Goal: Check status: Check status

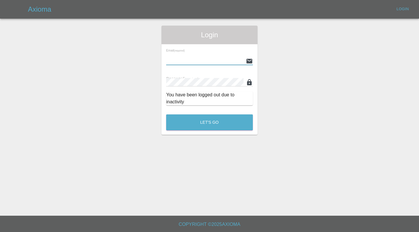
type input "[EMAIL_ADDRESS][DOMAIN_NAME]"
click at [209, 122] on button "Let's Go" at bounding box center [209, 122] width 87 height 16
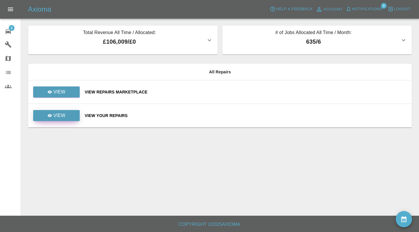
click at [67, 113] on link "View" at bounding box center [56, 115] width 47 height 11
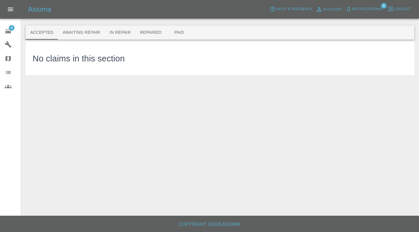
click at [6, 33] on icon at bounding box center [8, 31] width 5 height 5
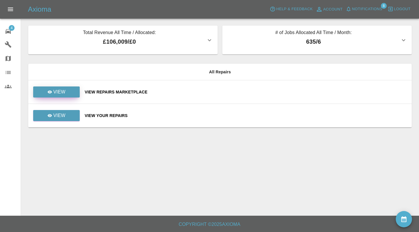
click at [70, 96] on link "View" at bounding box center [56, 91] width 47 height 11
